Goal: Information Seeking & Learning: Learn about a topic

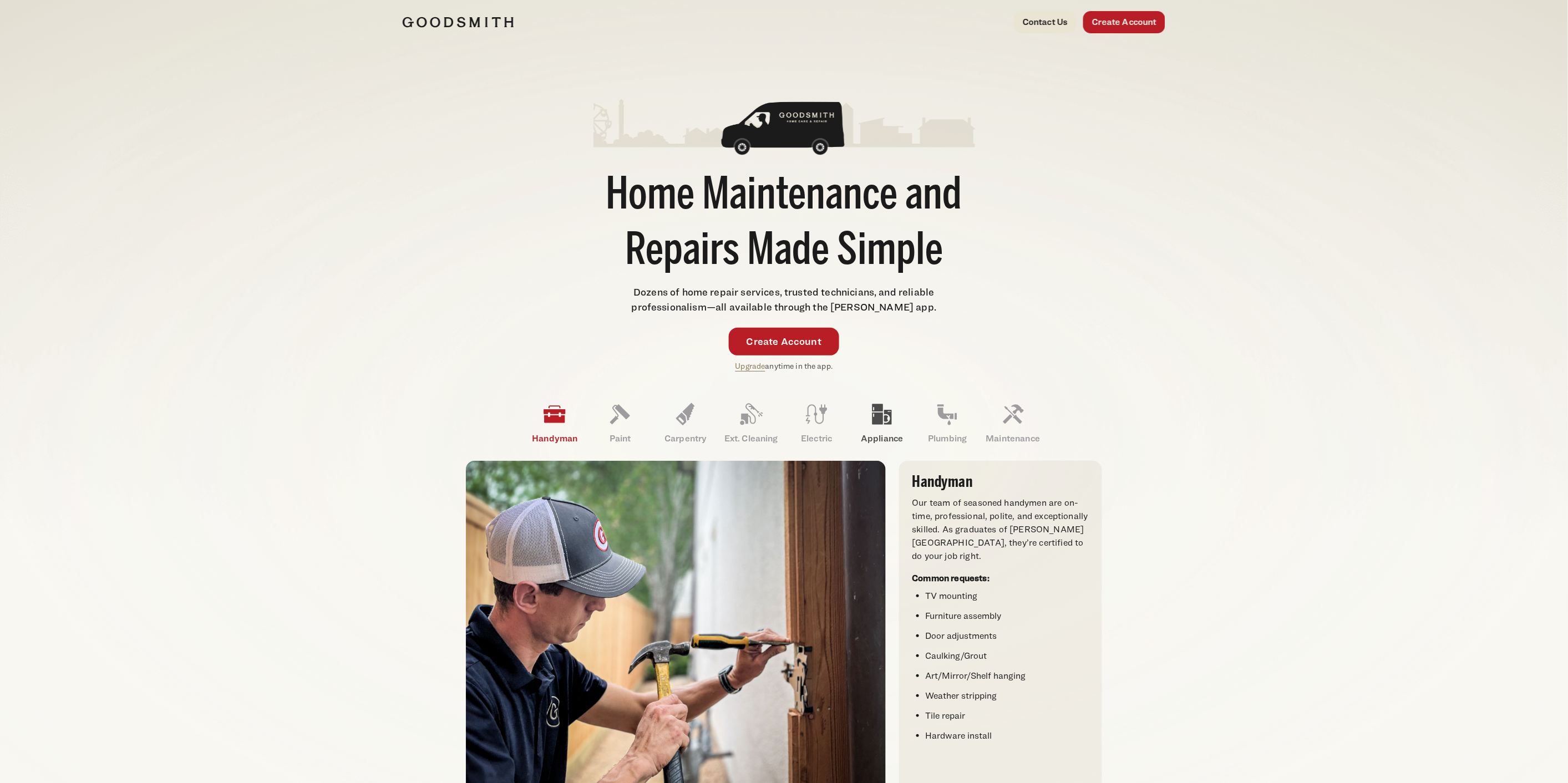
click at [778, 417] on icon at bounding box center [882, 415] width 19 height 20
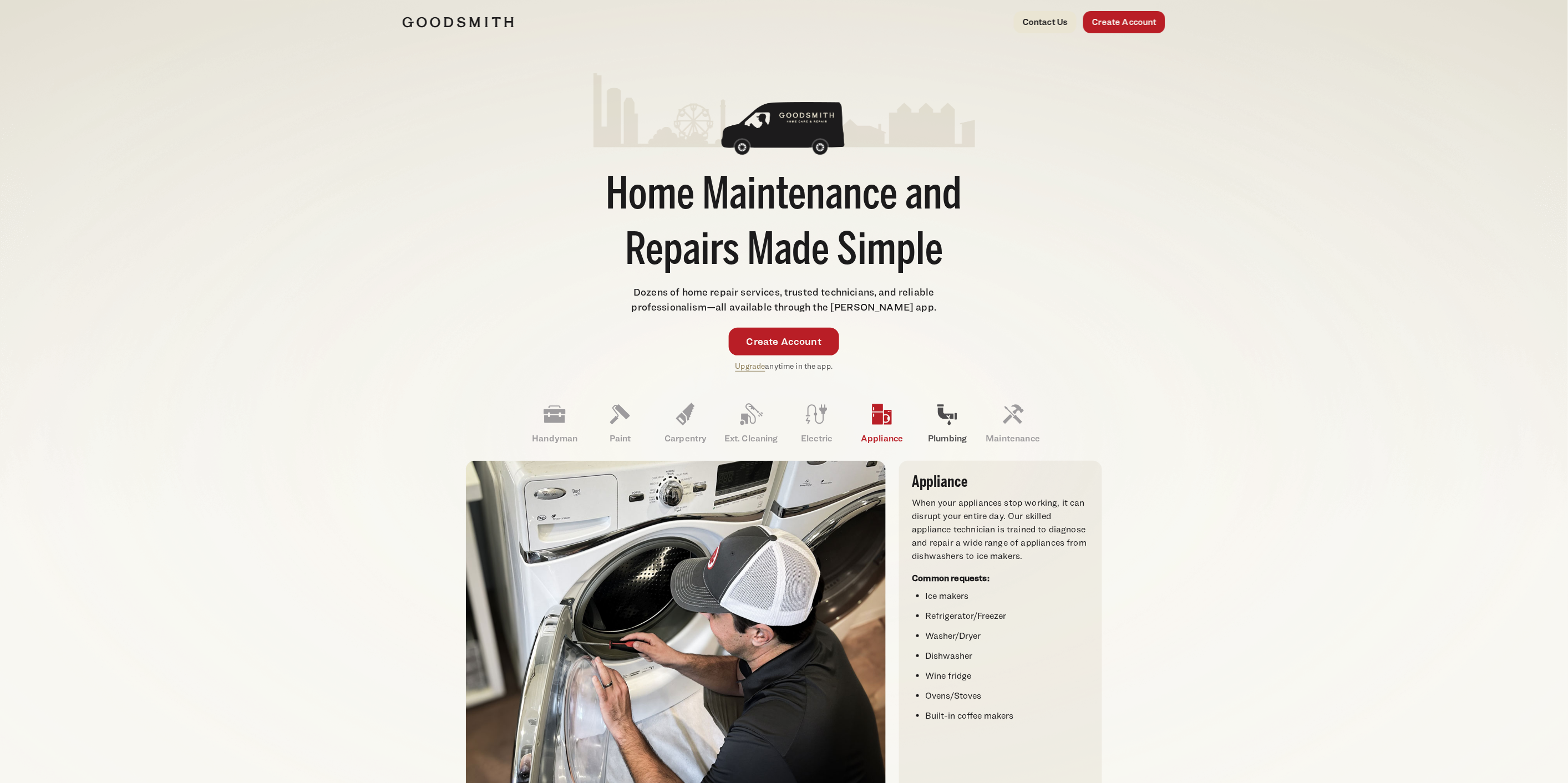
click at [778, 415] on icon at bounding box center [947, 415] width 19 height 20
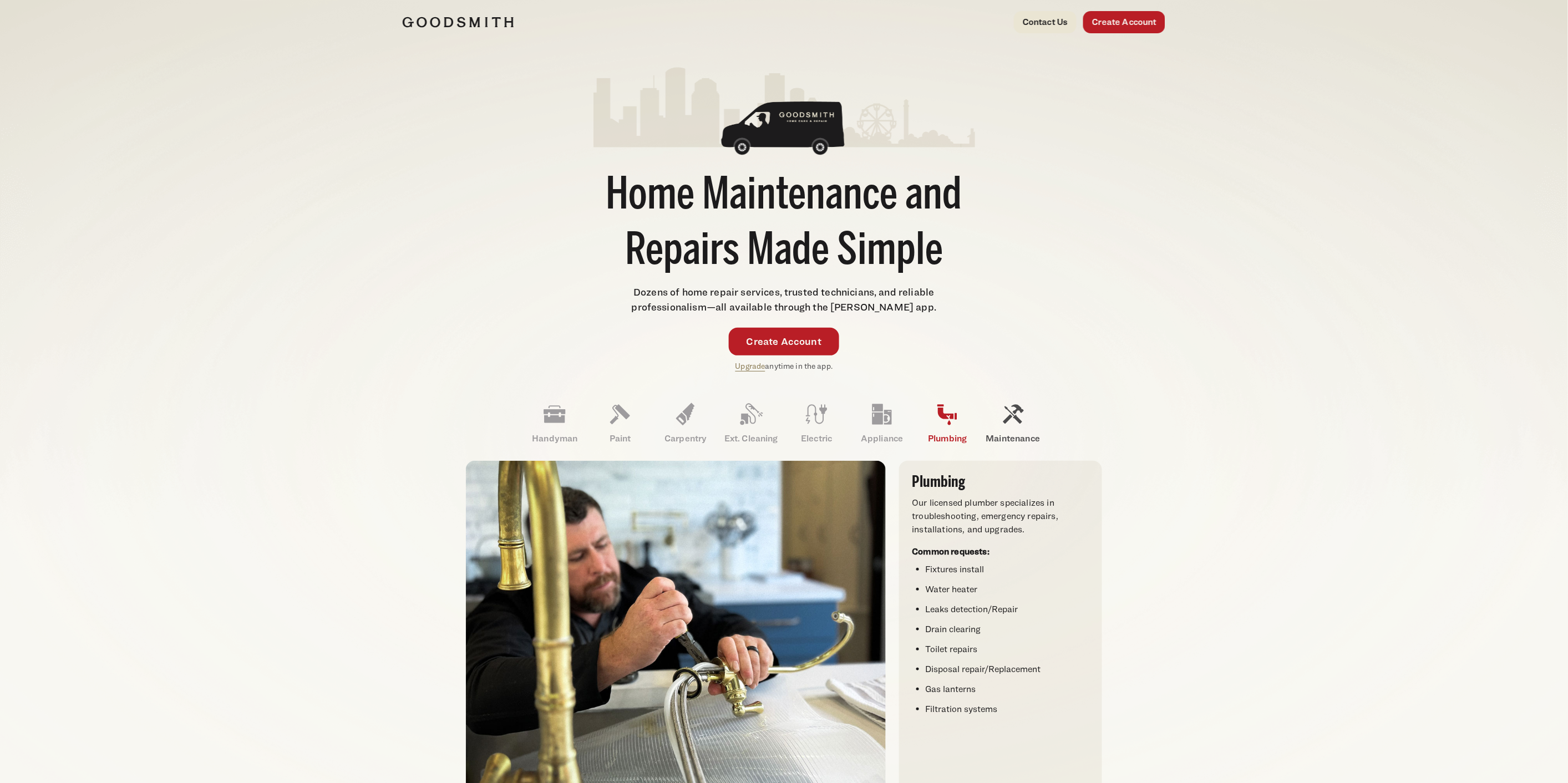
click at [778, 418] on icon at bounding box center [1014, 415] width 20 height 19
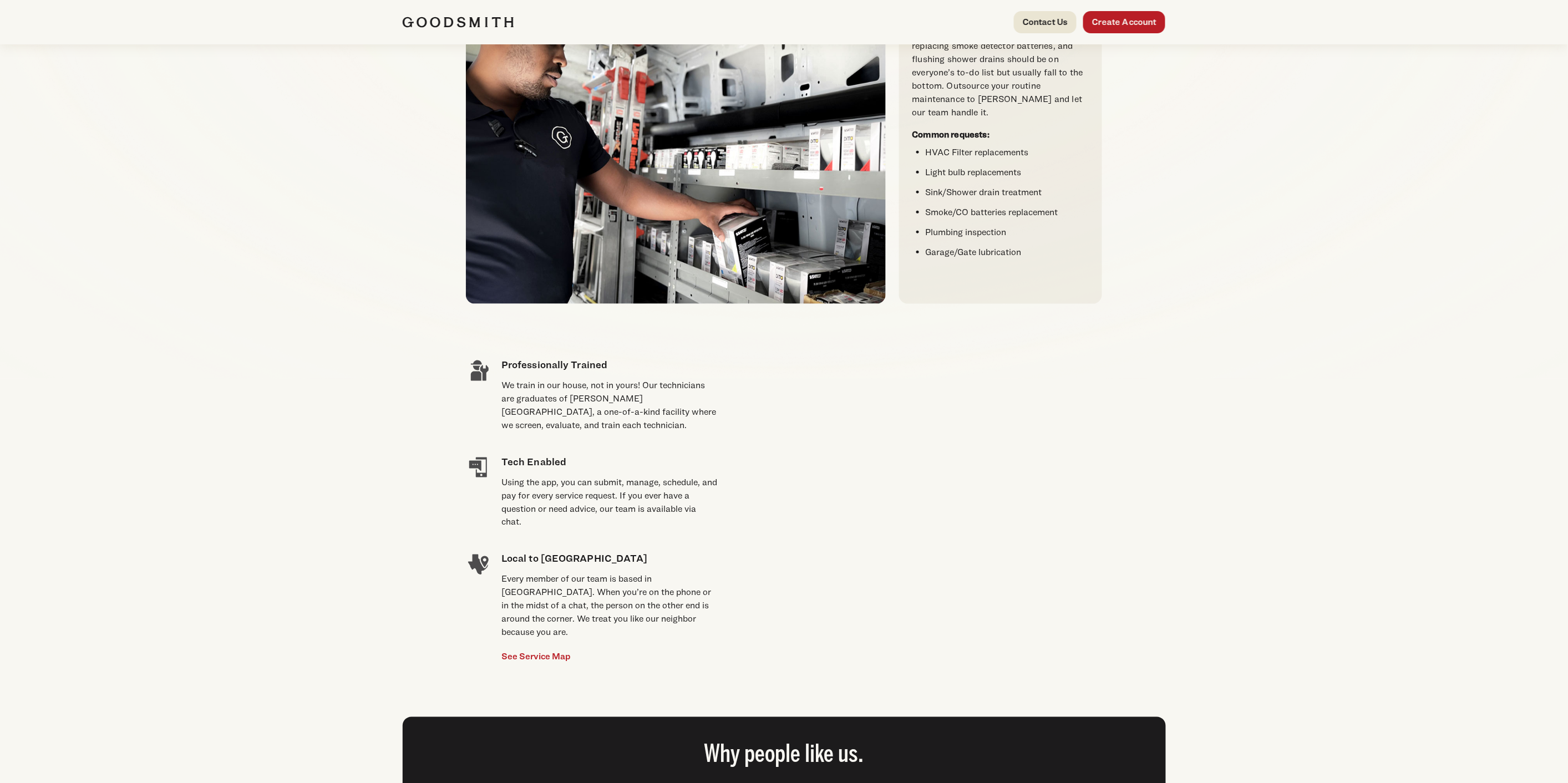
scroll to position [61, 0]
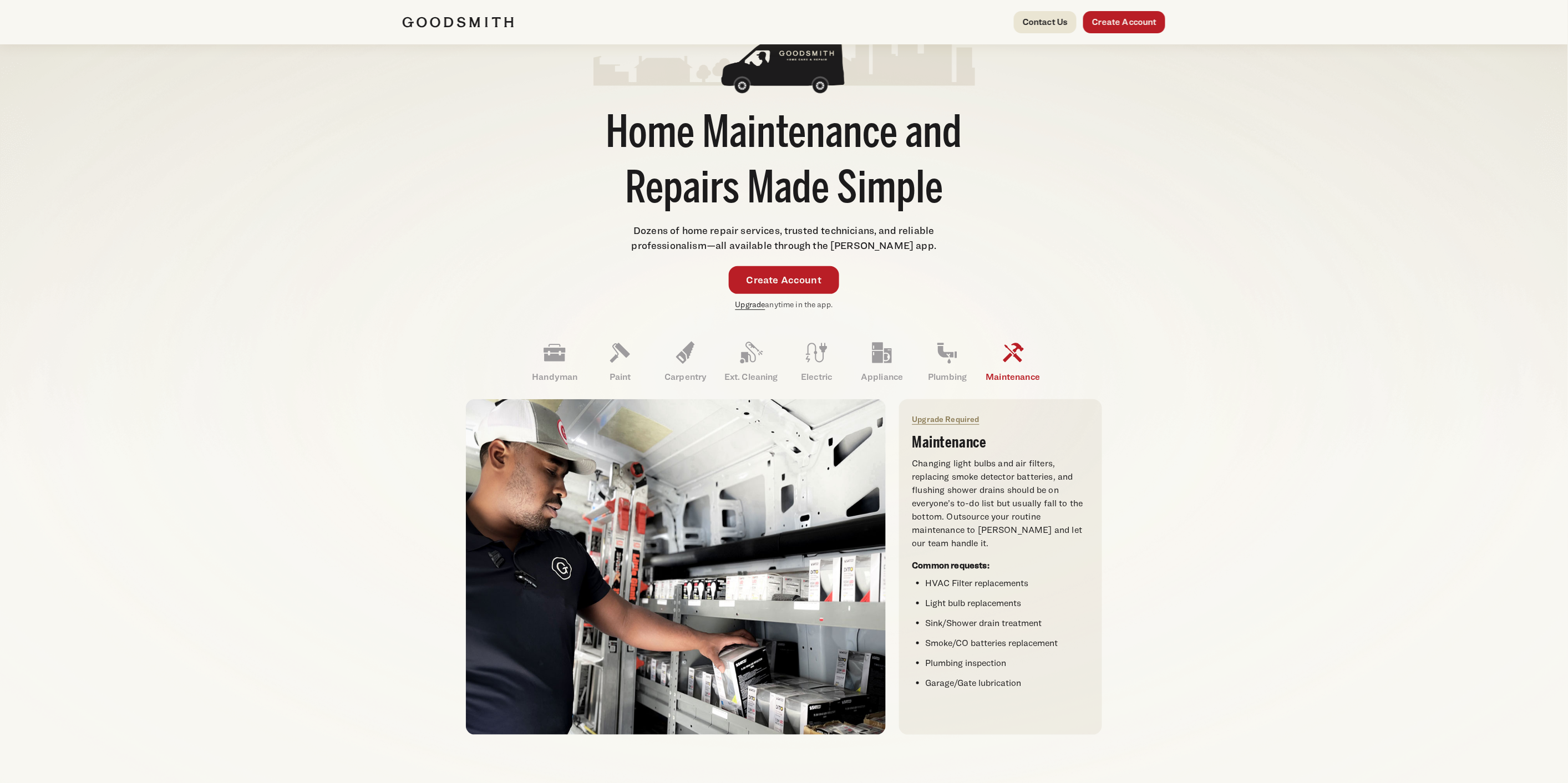
click at [752, 303] on link "Upgrade" at bounding box center [750, 304] width 30 height 10
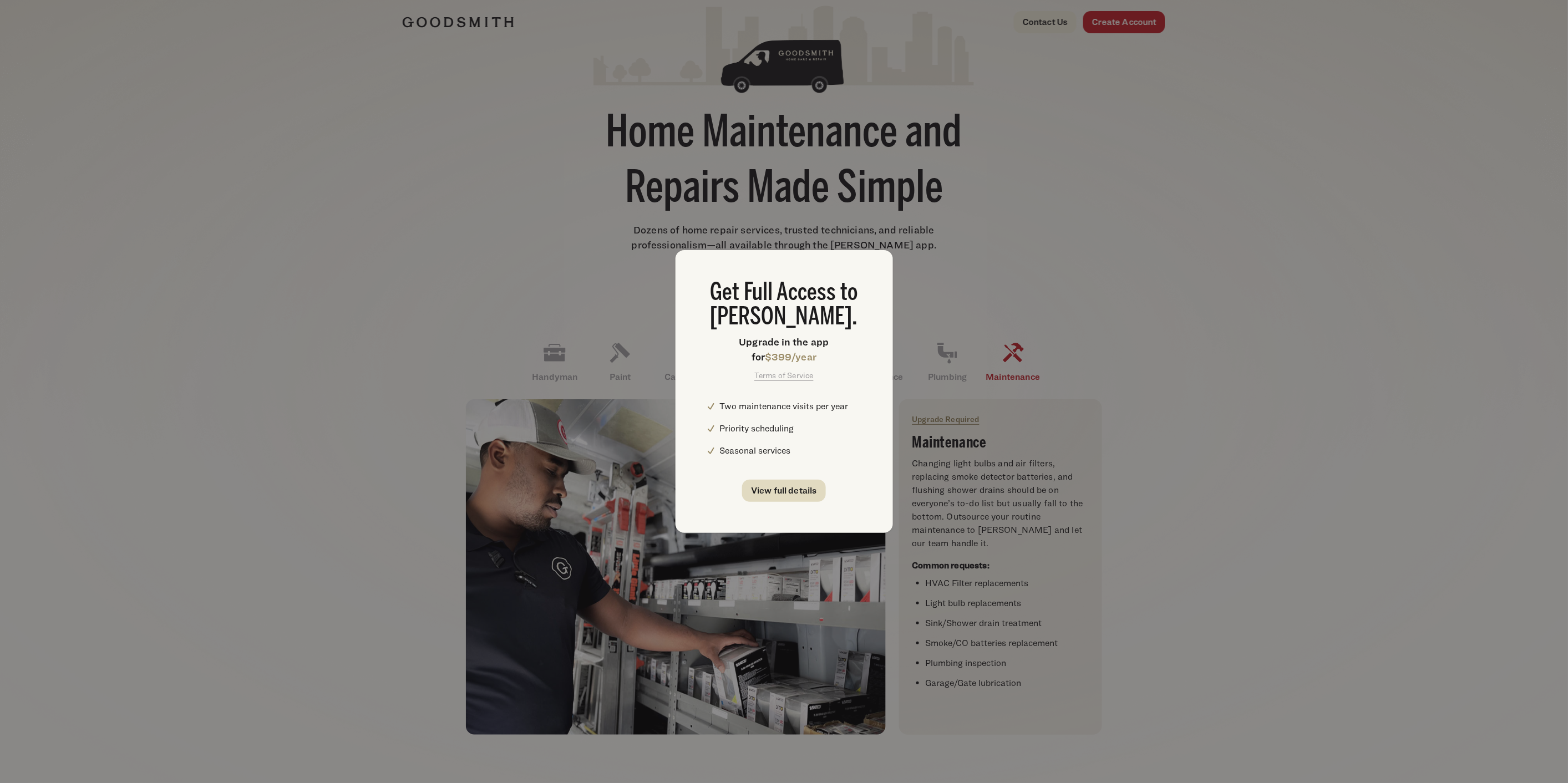
click at [775, 492] on link "View full details" at bounding box center [784, 491] width 84 height 22
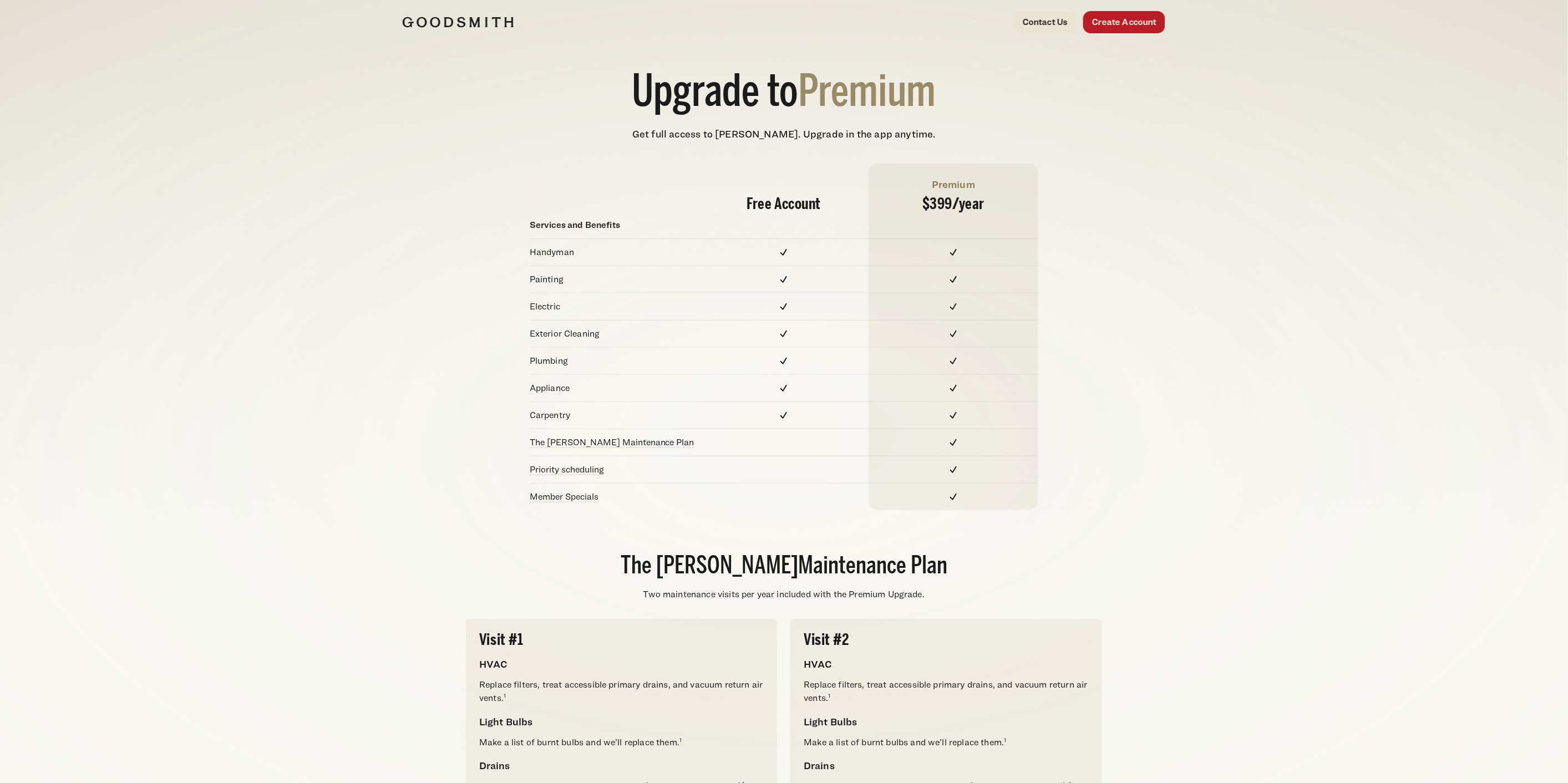
click at [430, 25] on img at bounding box center [458, 22] width 111 height 11
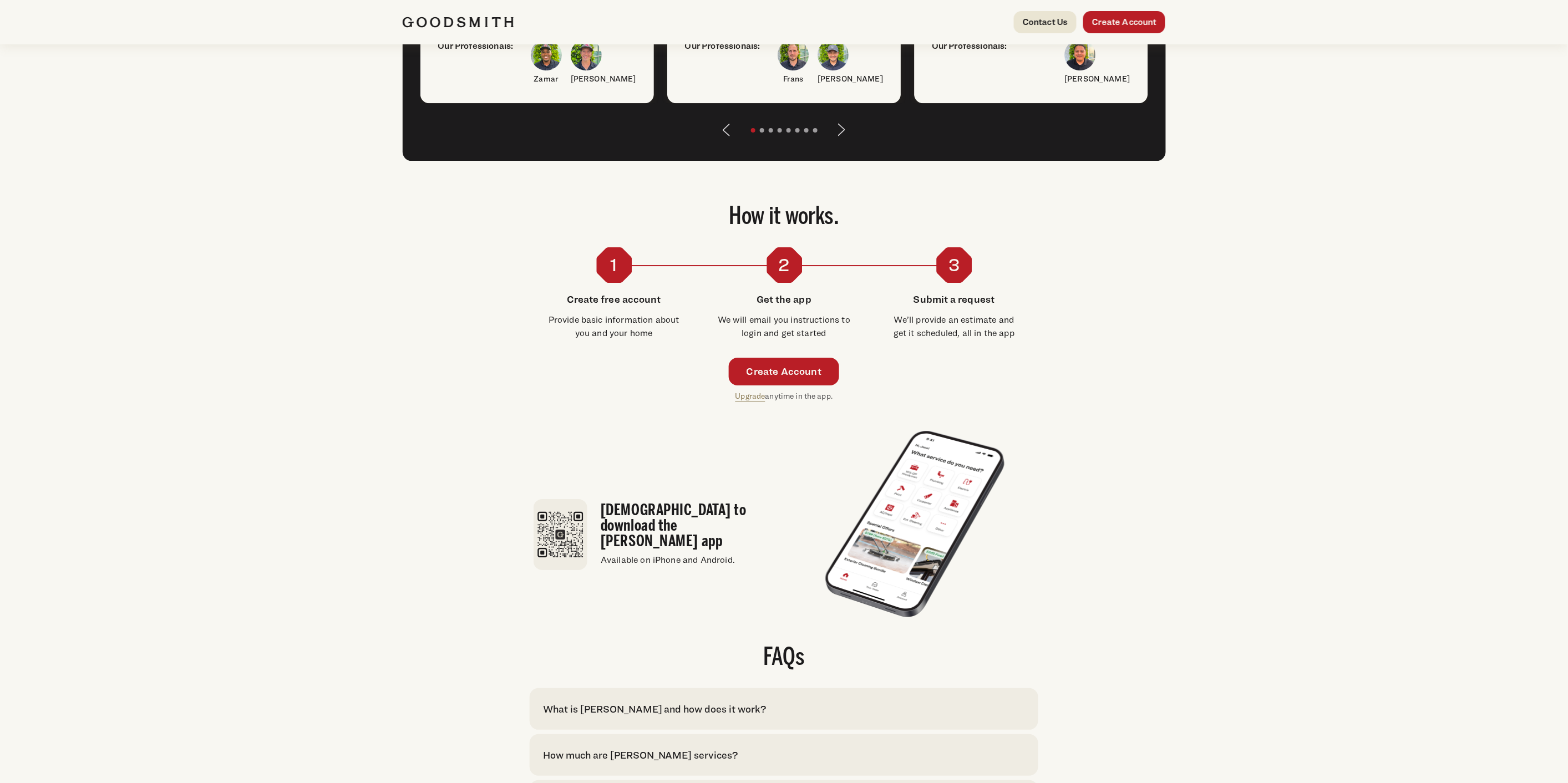
scroll to position [1972, 0]
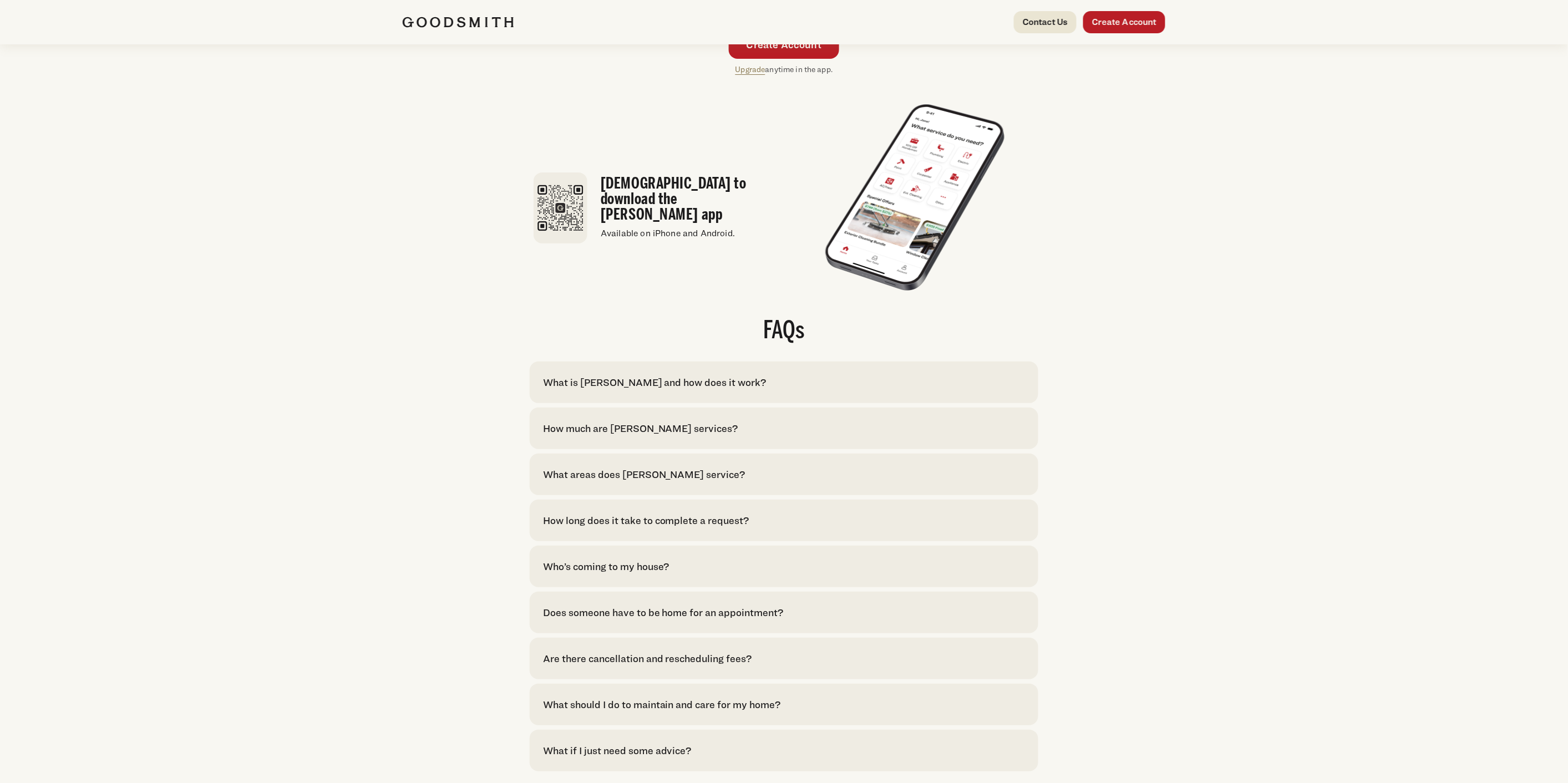
click at [663, 436] on div "How much are [PERSON_NAME] services?" at bounding box center [640, 428] width 195 height 15
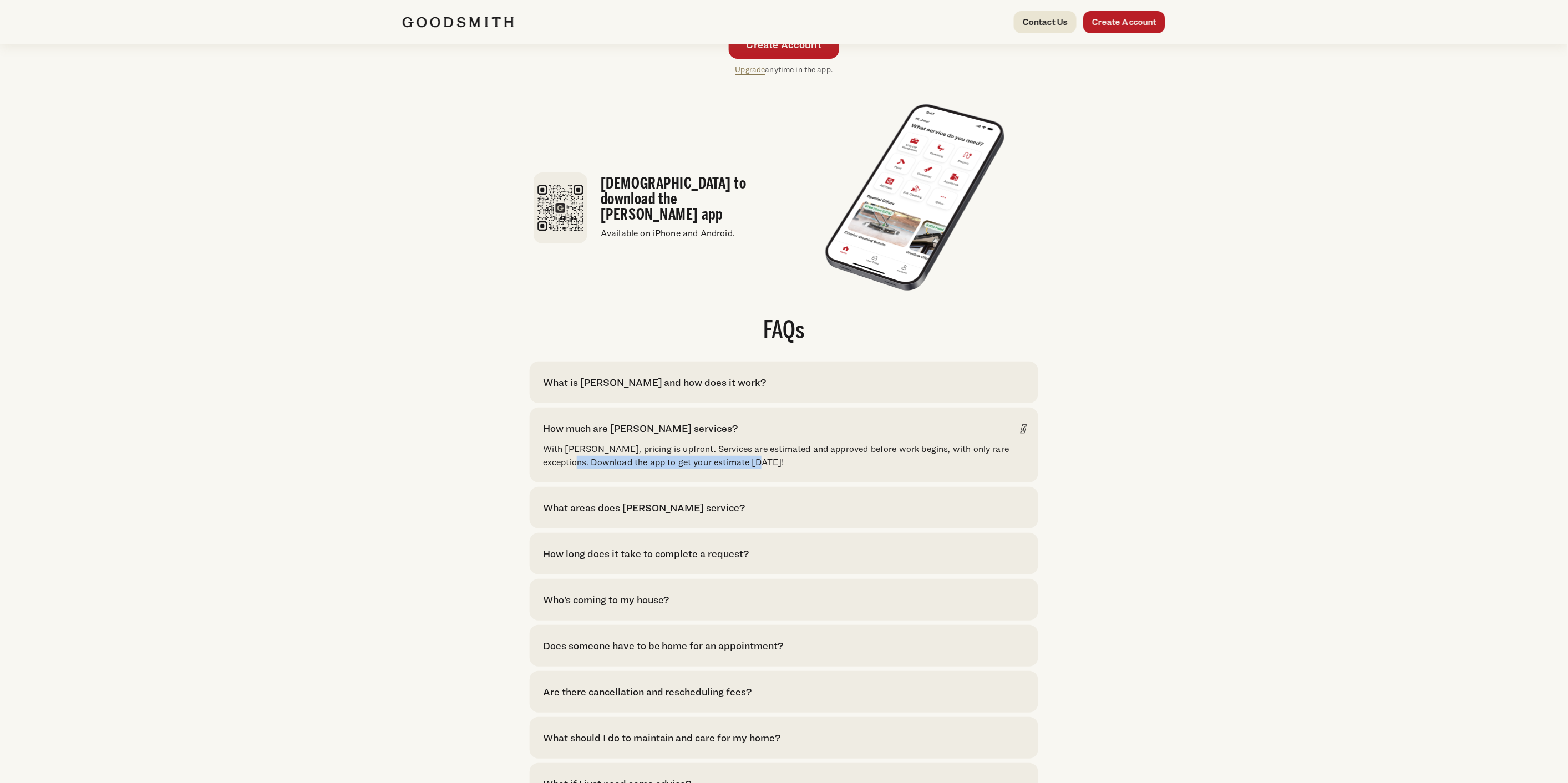
drag, startPoint x: 594, startPoint y: 487, endPoint x: 777, endPoint y: 488, distance: 183.0
click at [777, 470] on p "With Goodsmith, pricing is upfront. Services are estimated and approved before …" at bounding box center [784, 456] width 482 height 27
click at [492, 399] on div "FAQs What is Goodsmith and how does it work? Goodsmith is your convenient solut…" at bounding box center [784, 562] width 763 height 486
click at [1023, 436] on icon at bounding box center [1022, 429] width 4 height 13
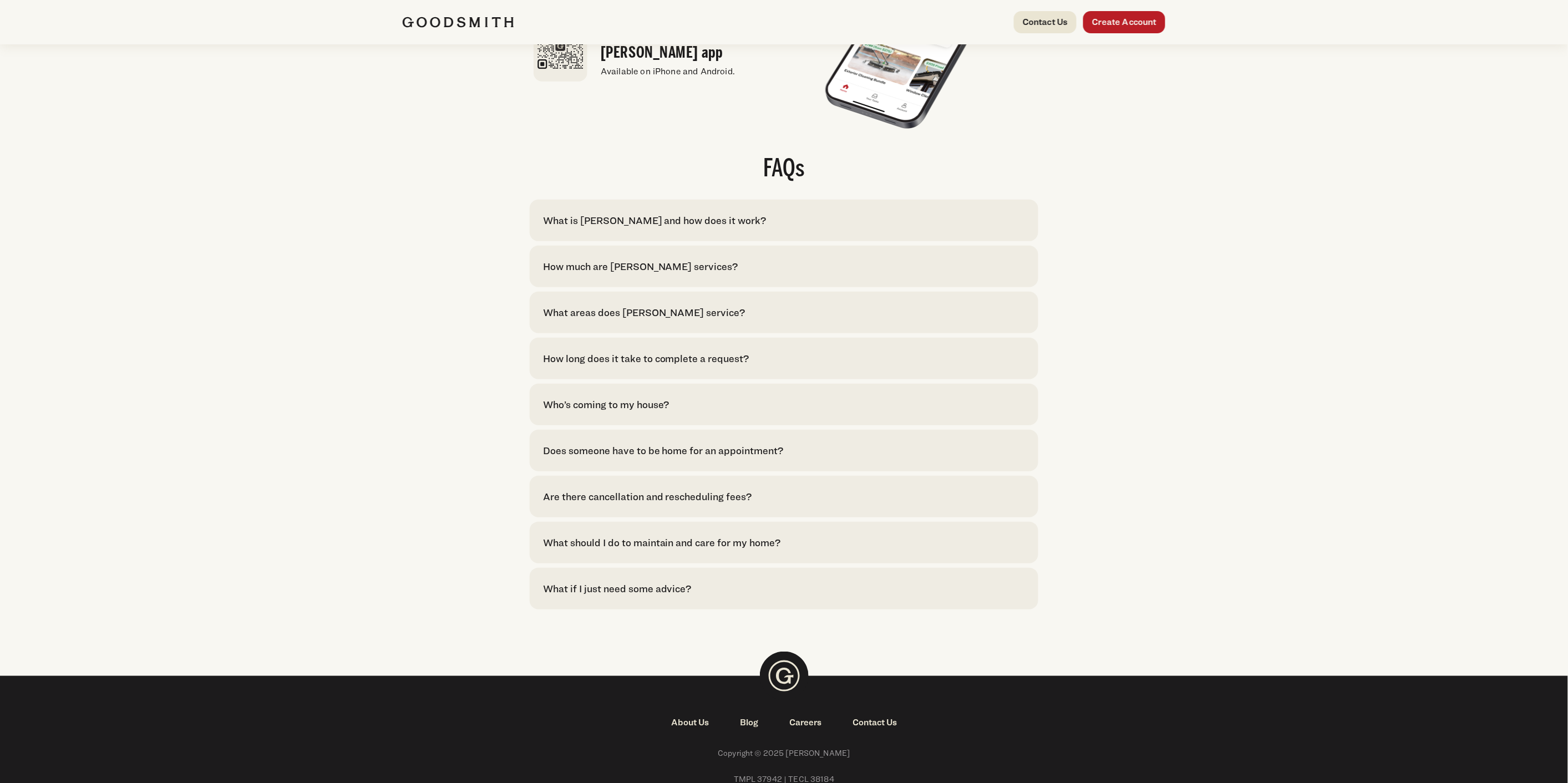
scroll to position [2252, 0]
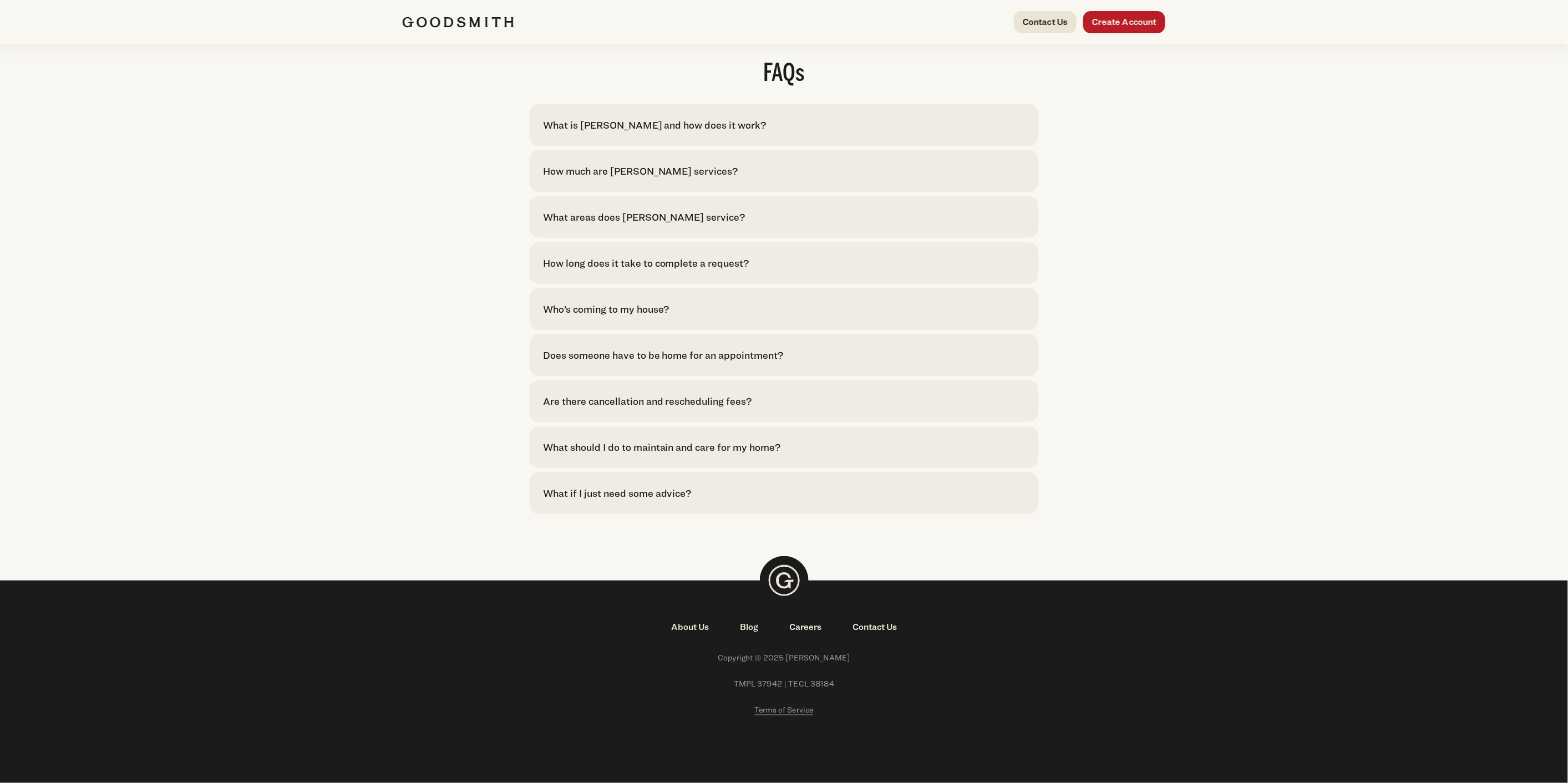
click at [754, 623] on link "Blog" at bounding box center [748, 627] width 49 height 13
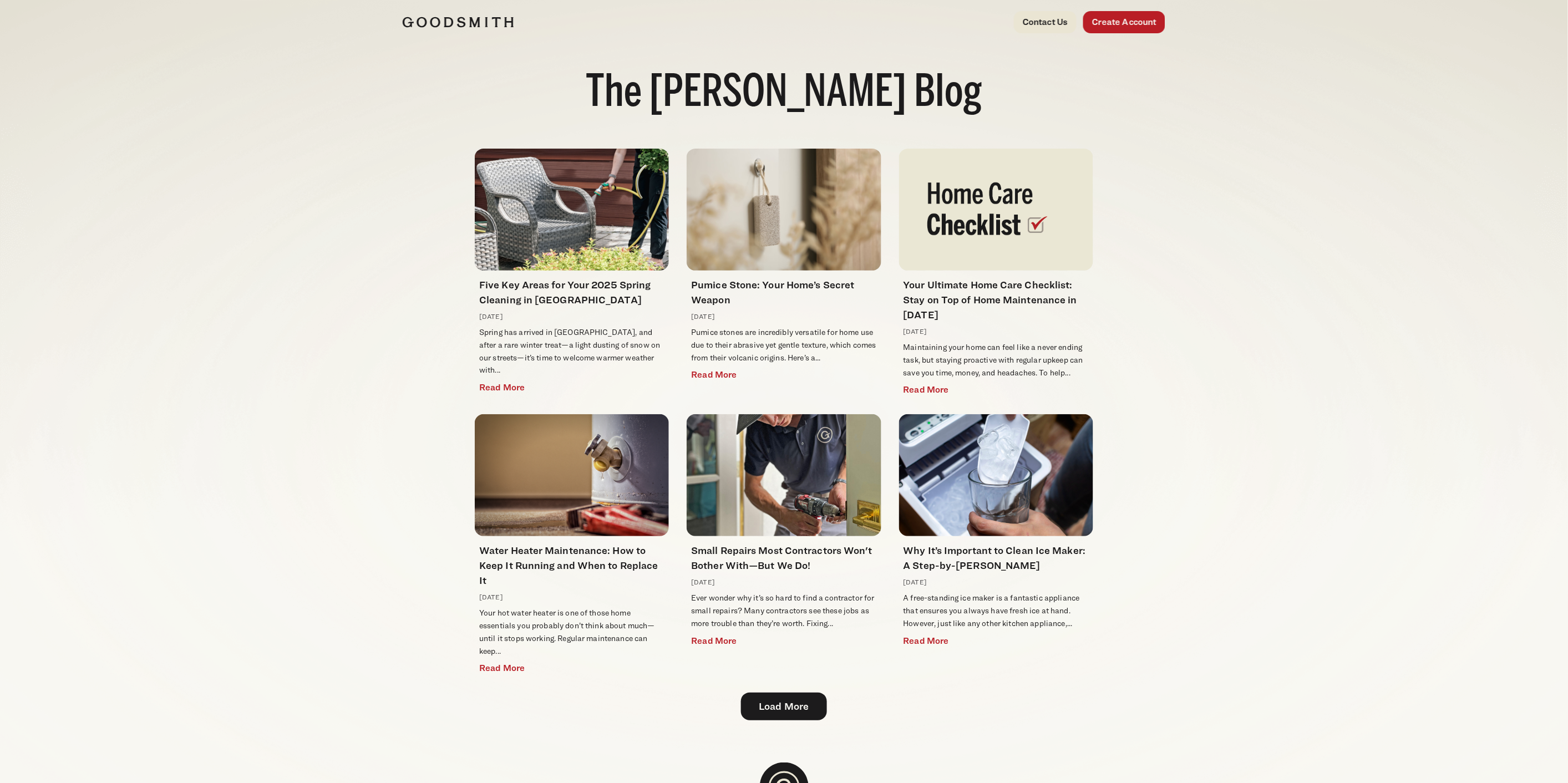
click at [419, 363] on div "Five Key Areas for Your 2025 Spring Cleaning in [GEOGRAPHIC_DATA] [DATE] Spring…" at bounding box center [784, 434] width 763 height 616
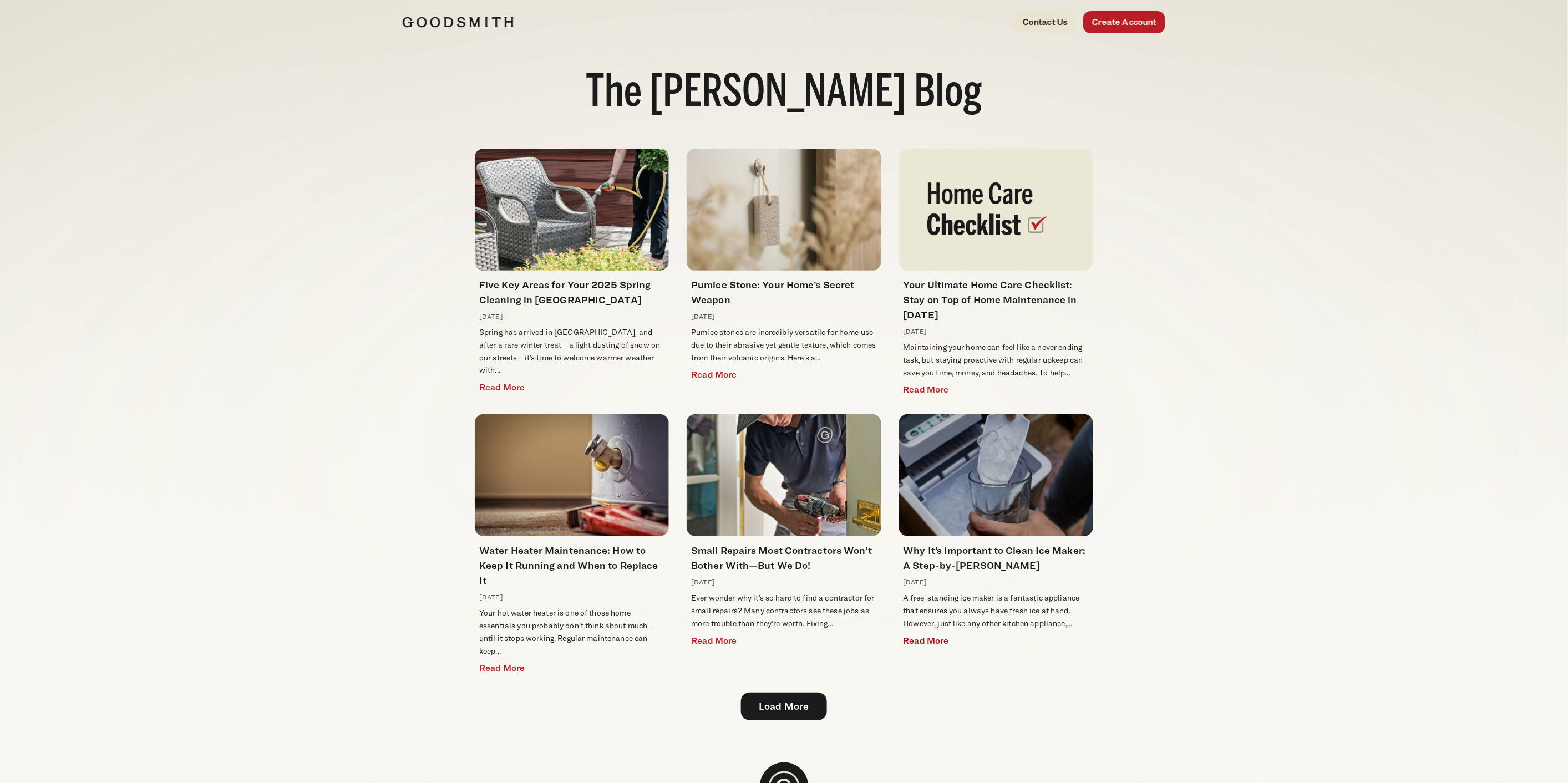
click at [1043, 475] on img at bounding box center [996, 475] width 194 height 122
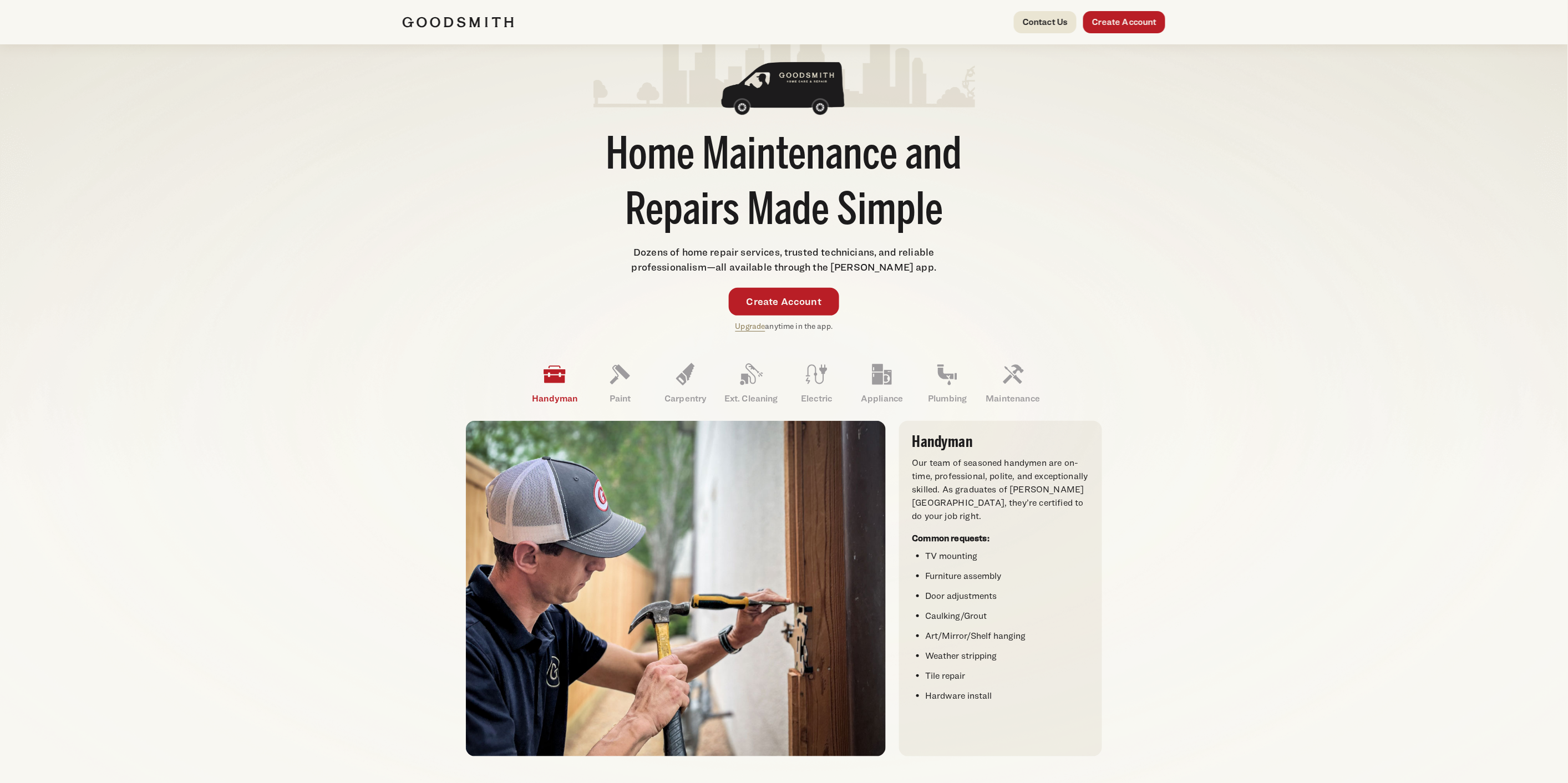
scroll to position [61, 0]
